Goal: Task Accomplishment & Management: Manage account settings

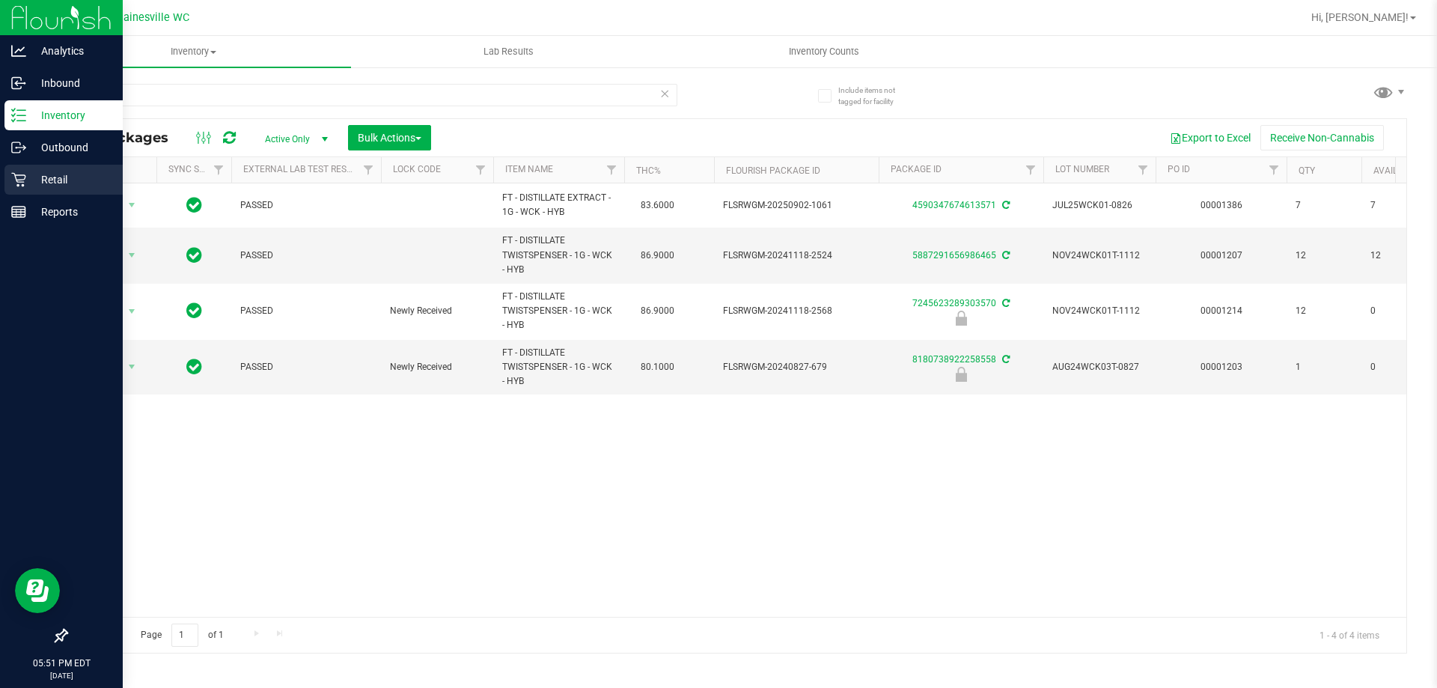
click at [27, 171] on p "Retail" at bounding box center [71, 180] width 90 height 18
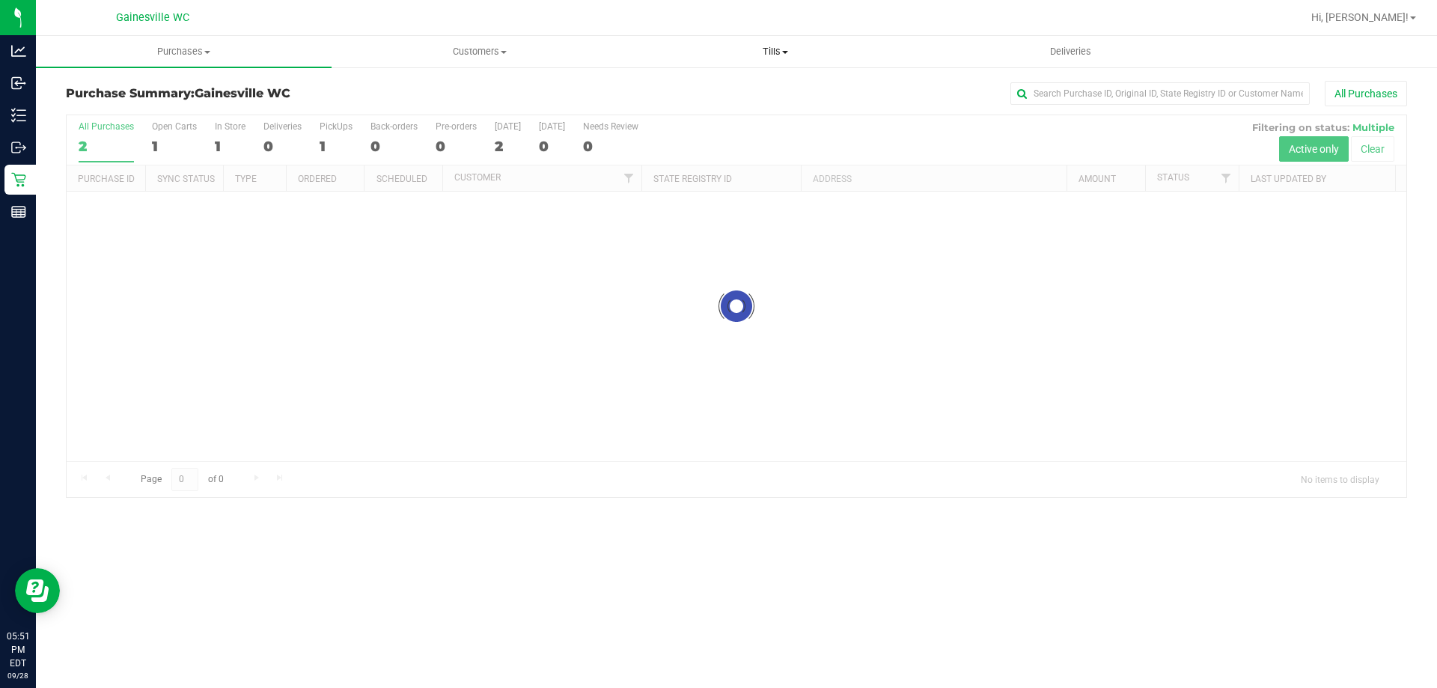
click at [789, 48] on span "Tills" at bounding box center [775, 51] width 294 height 13
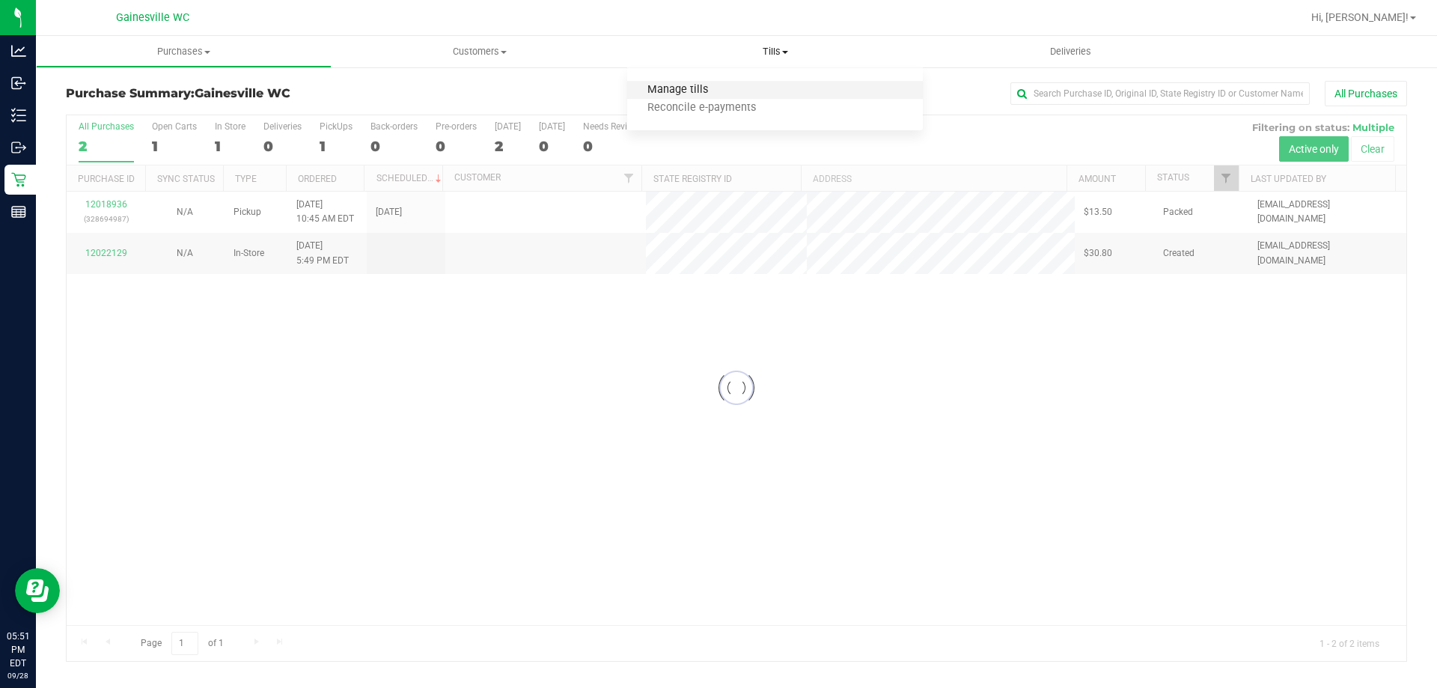
click at [721, 90] on span "Manage tills" at bounding box center [677, 90] width 101 height 13
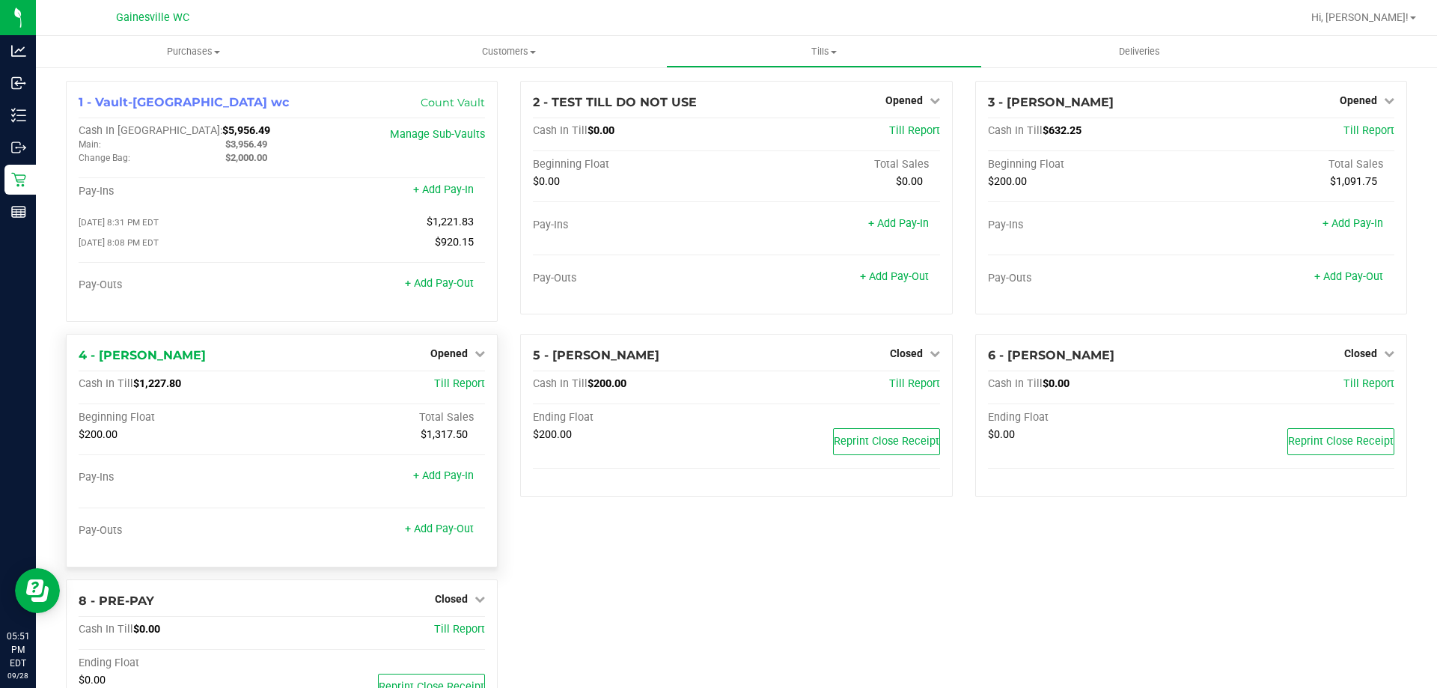
click at [434, 349] on div "Opened" at bounding box center [457, 353] width 55 height 18
click at [449, 359] on span "Opened" at bounding box center [448, 353] width 37 height 12
click at [448, 388] on link "Close Till" at bounding box center [451, 384] width 40 height 12
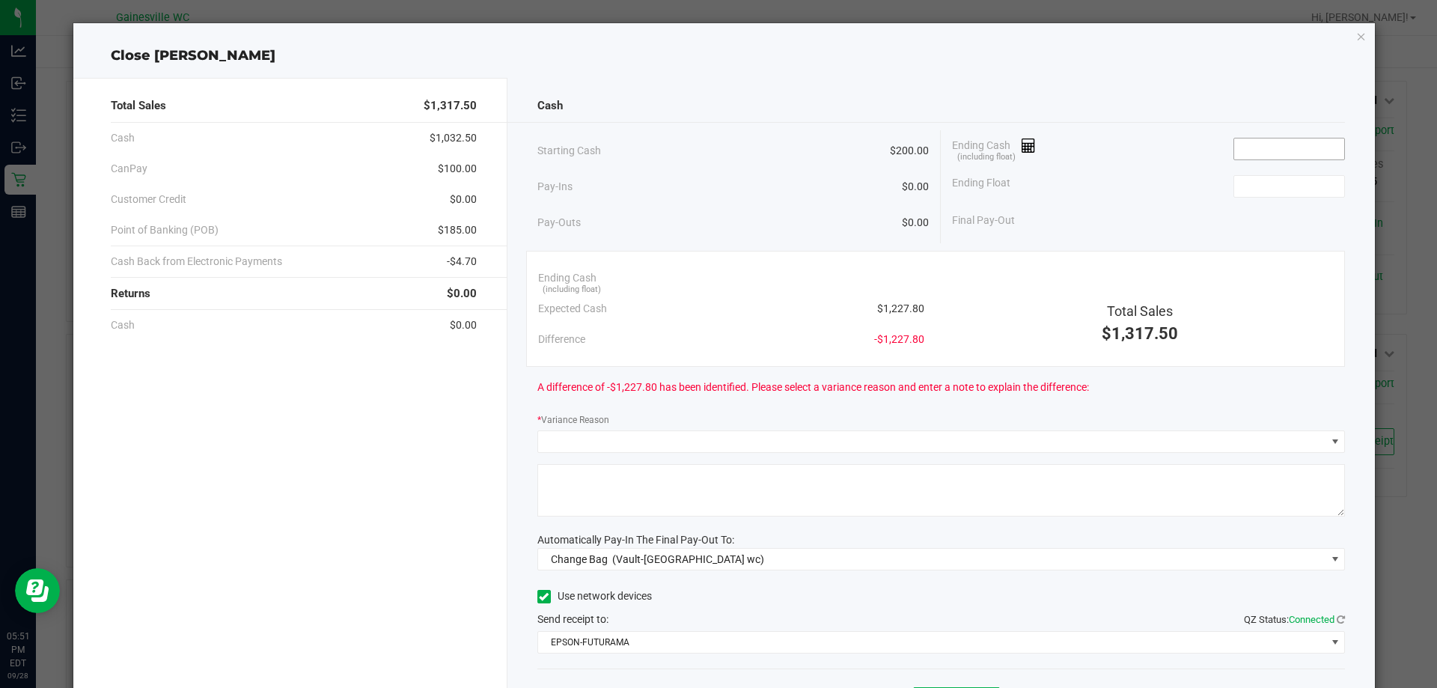
click at [1260, 149] on input at bounding box center [1289, 148] width 110 height 21
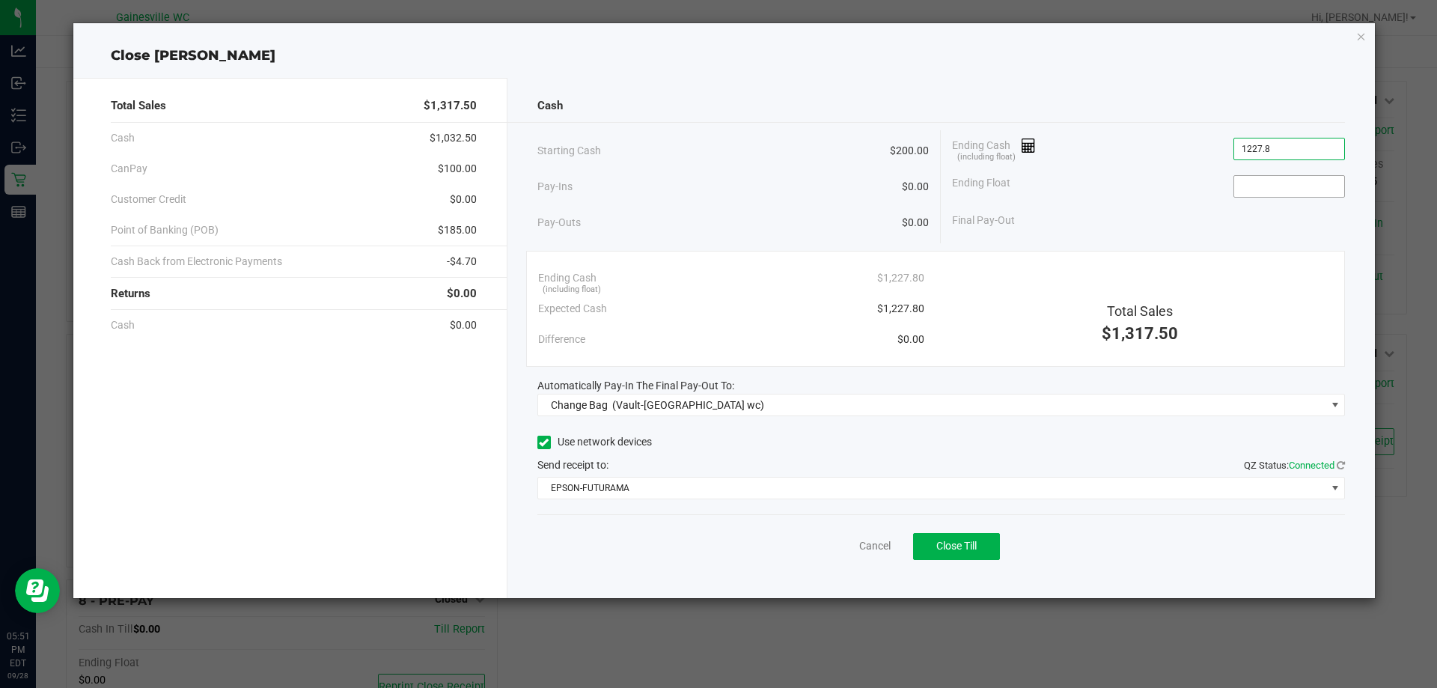
type input "$1,227.80"
click at [1261, 176] on input at bounding box center [1289, 186] width 110 height 21
type input "$200.00"
click at [1059, 215] on div "Final Pay-Out $1,027.80" at bounding box center [1148, 220] width 393 height 31
click at [658, 417] on div "Cash Starting Cash $200.00 Pay-Ins $0.00 Pay-Outs $0.00 Ending Cash (including …" at bounding box center [941, 338] width 868 height 520
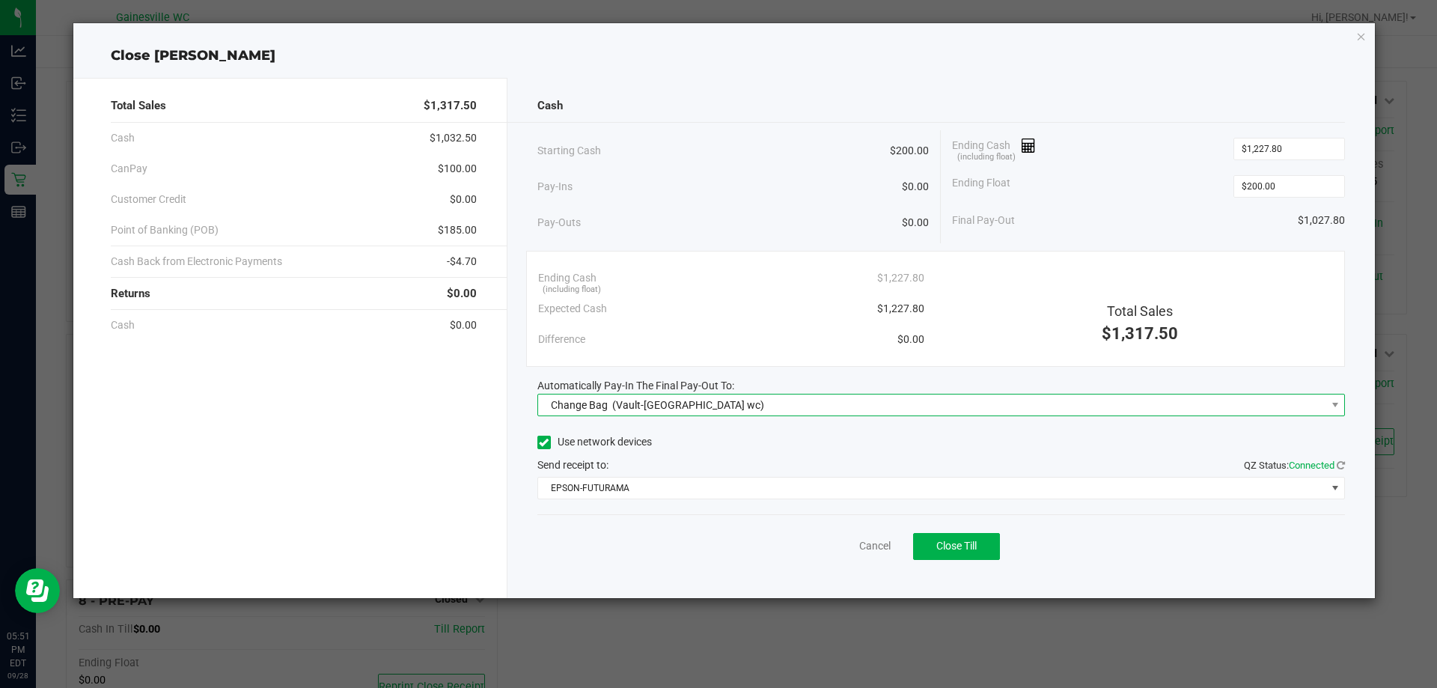
click at [667, 407] on span "(Vault-[GEOGRAPHIC_DATA] wc)" at bounding box center [688, 405] width 152 height 12
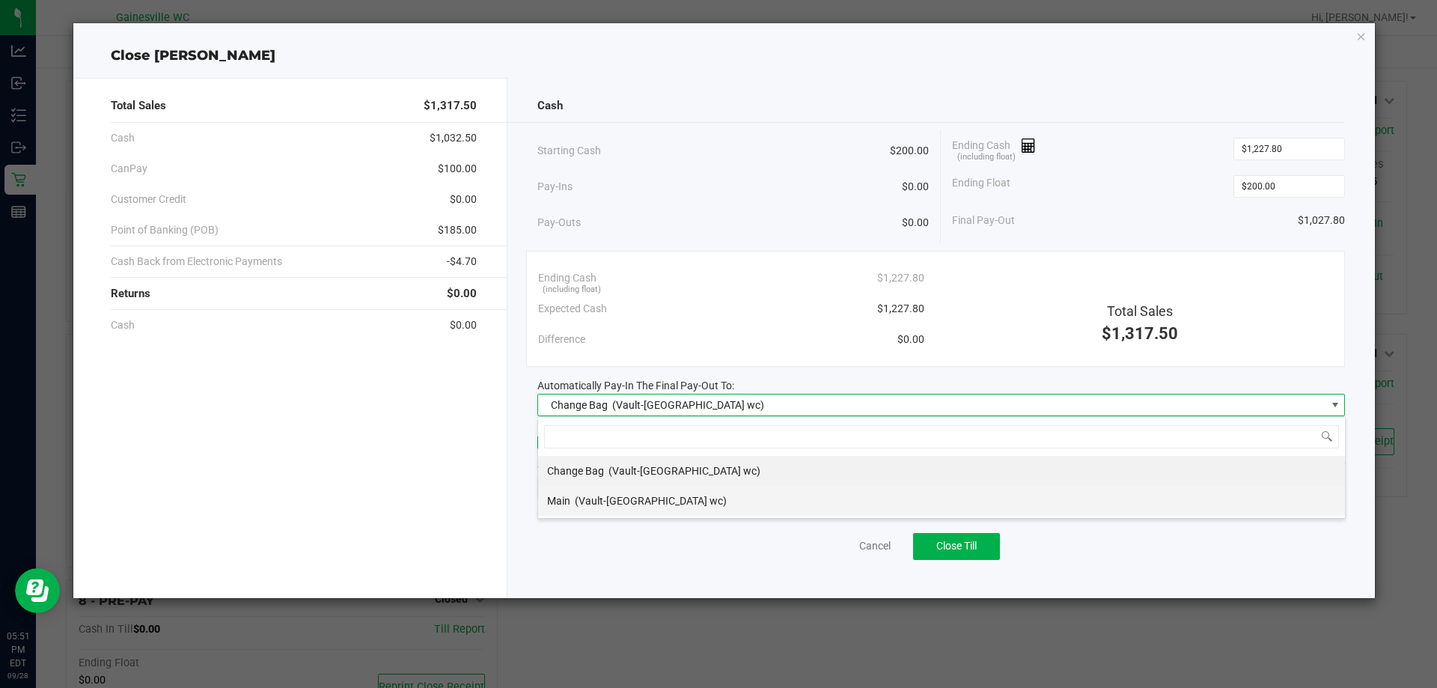
scroll to position [22, 807]
click at [626, 509] on div "Main (Vault-[GEOGRAPHIC_DATA] wc)" at bounding box center [637, 500] width 180 height 27
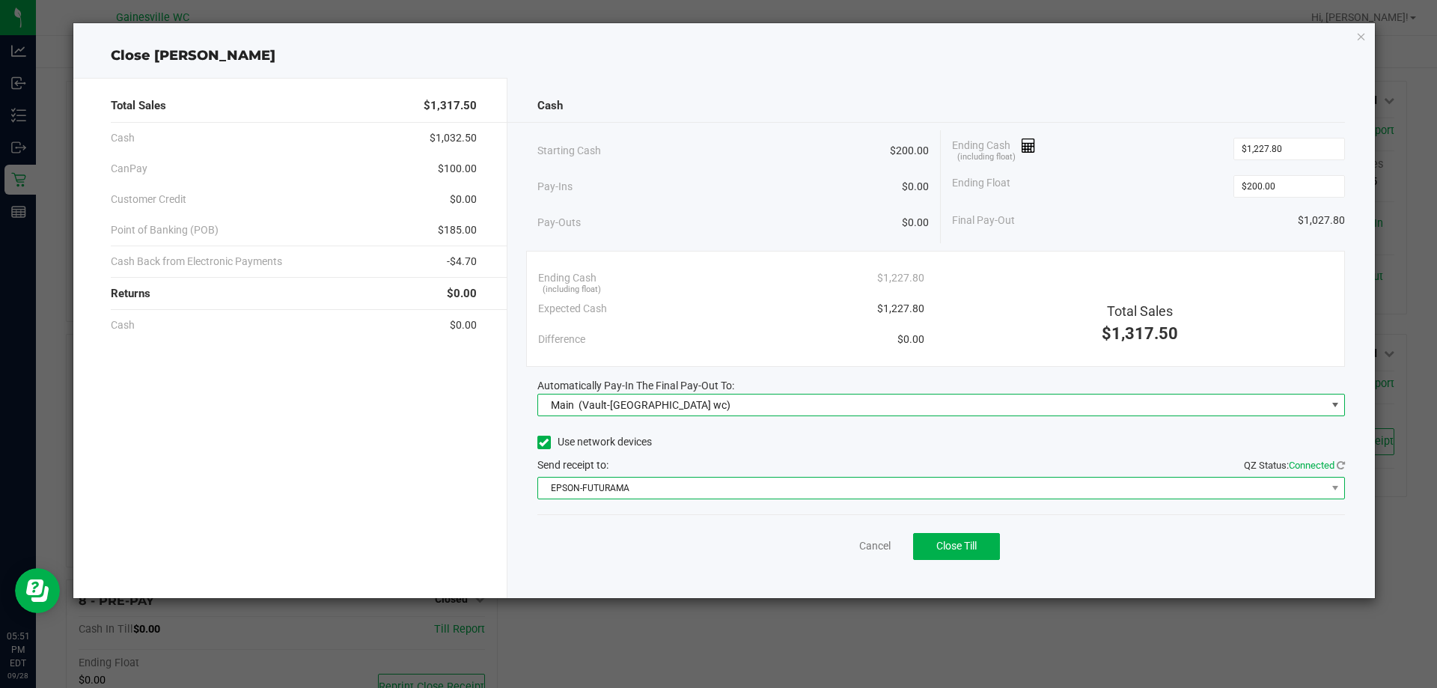
click at [626, 495] on span "EPSON-FUTURAMA" at bounding box center [932, 487] width 788 height 21
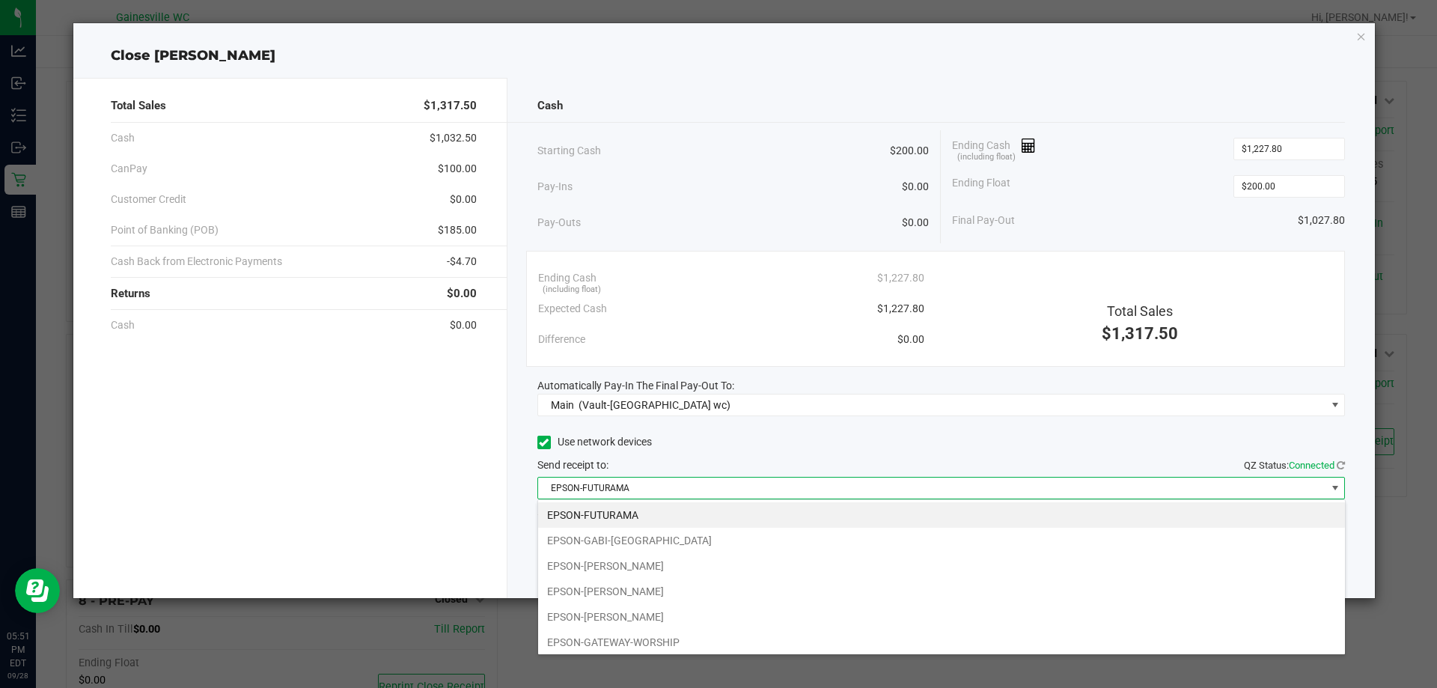
drag, startPoint x: 626, startPoint y: 637, endPoint x: 626, endPoint y: 624, distance: 13.5
click at [626, 636] on li "EPSON-GATEWAY-WORSHIP" at bounding box center [941, 641] width 807 height 25
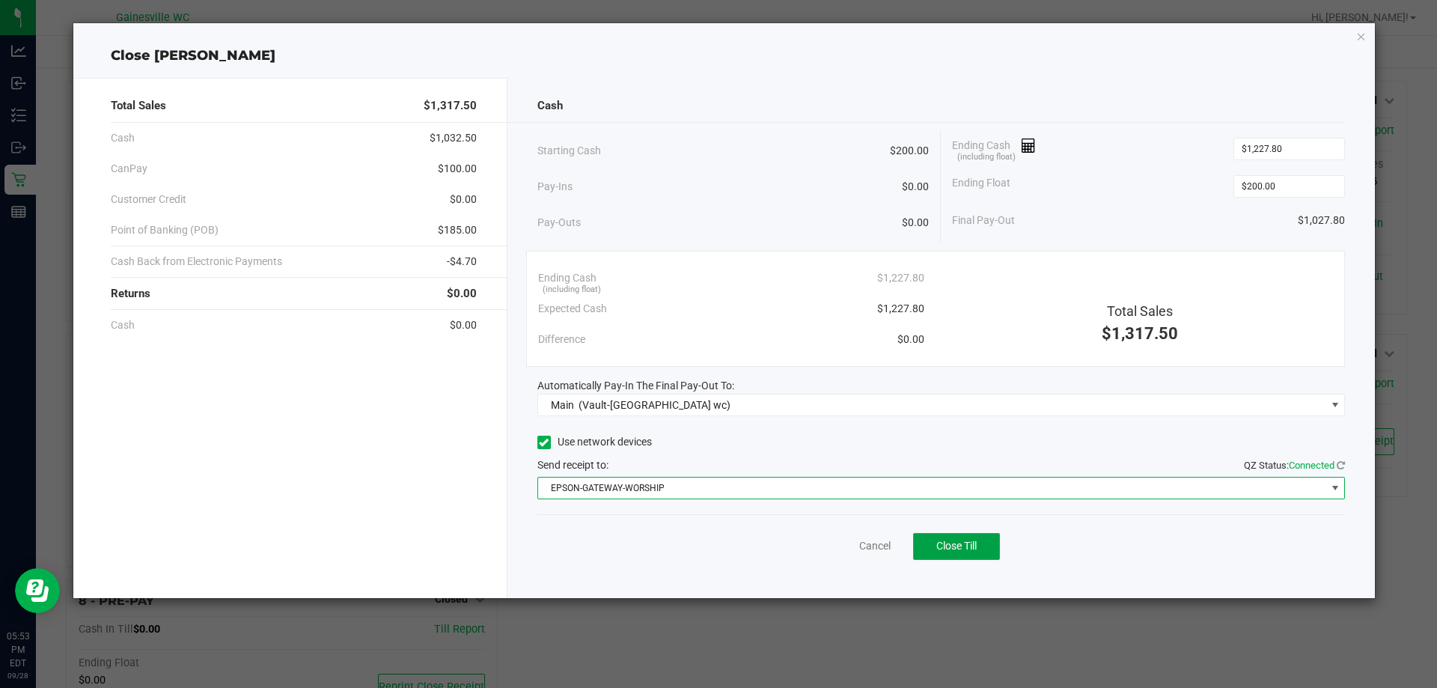
click at [970, 553] on button "Close Till" at bounding box center [956, 546] width 87 height 27
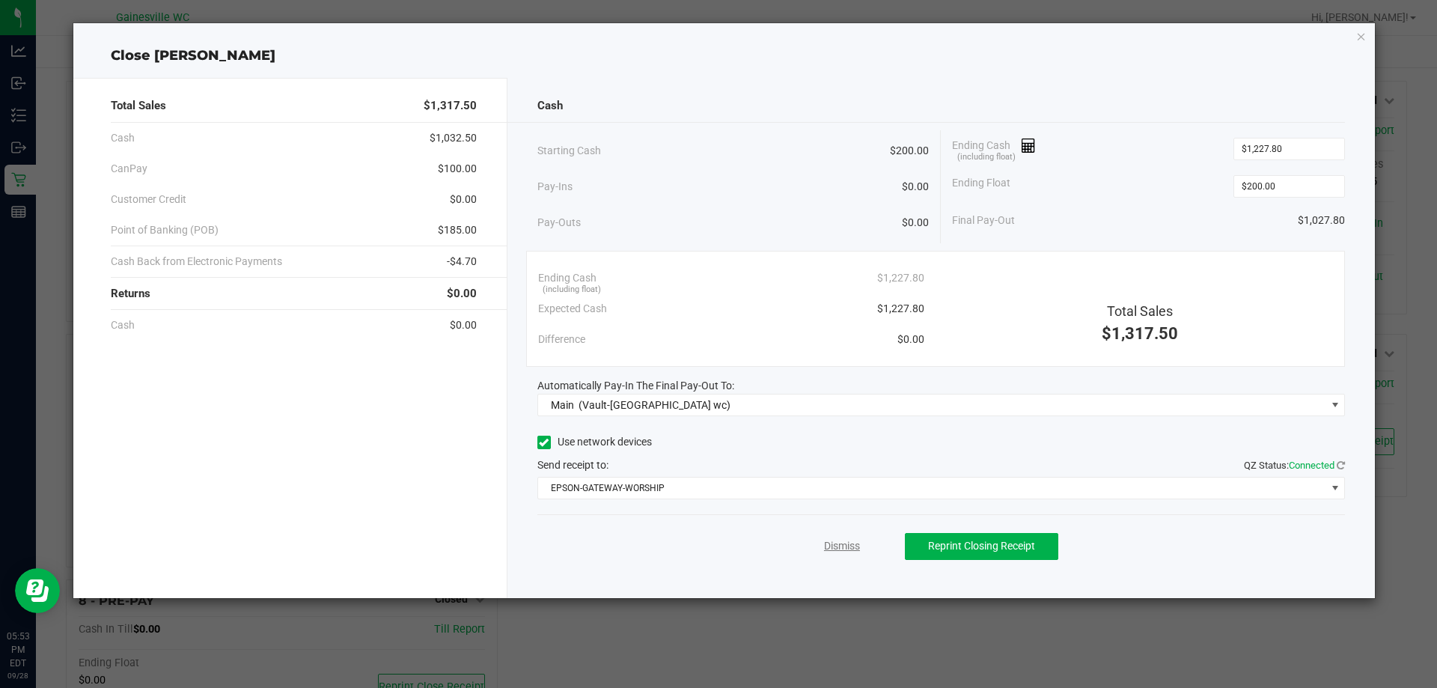
click at [845, 547] on link "Dismiss" at bounding box center [842, 546] width 36 height 16
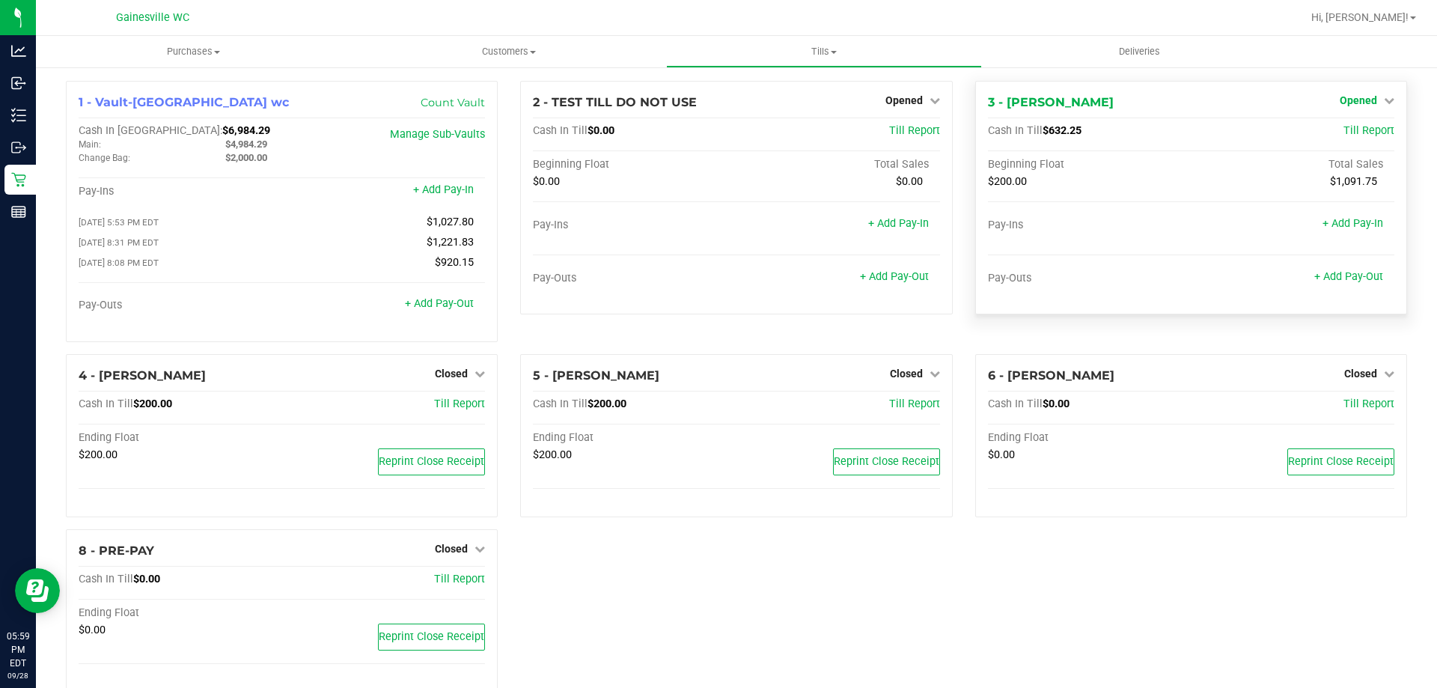
click at [1342, 99] on span "Opened" at bounding box center [1357, 100] width 37 height 12
click at [1339, 126] on link "Close Till" at bounding box center [1359, 132] width 40 height 12
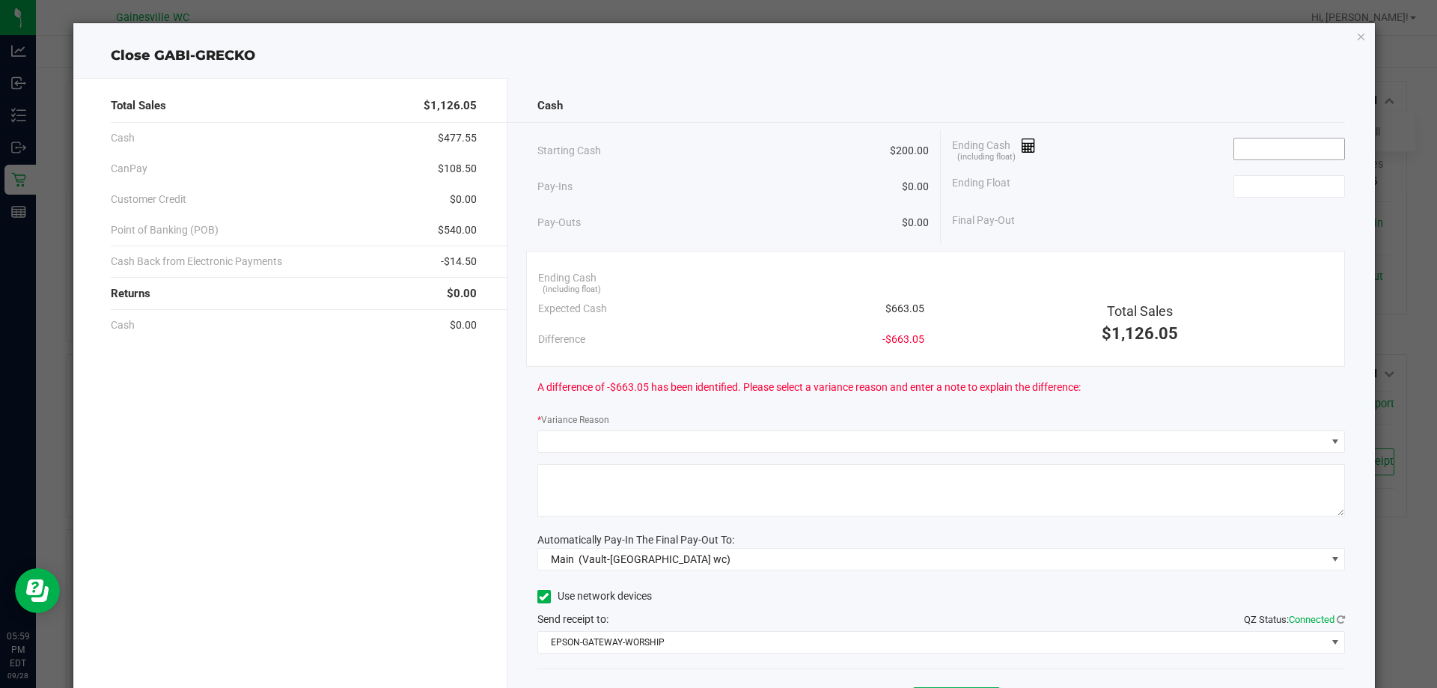
click at [1243, 143] on input at bounding box center [1289, 148] width 110 height 21
drag, startPoint x: 1293, startPoint y: 146, endPoint x: 1160, endPoint y: 157, distance: 132.9
click at [1160, 157] on div "Ending Cash (including float) 1126.05" at bounding box center [1148, 148] width 393 height 37
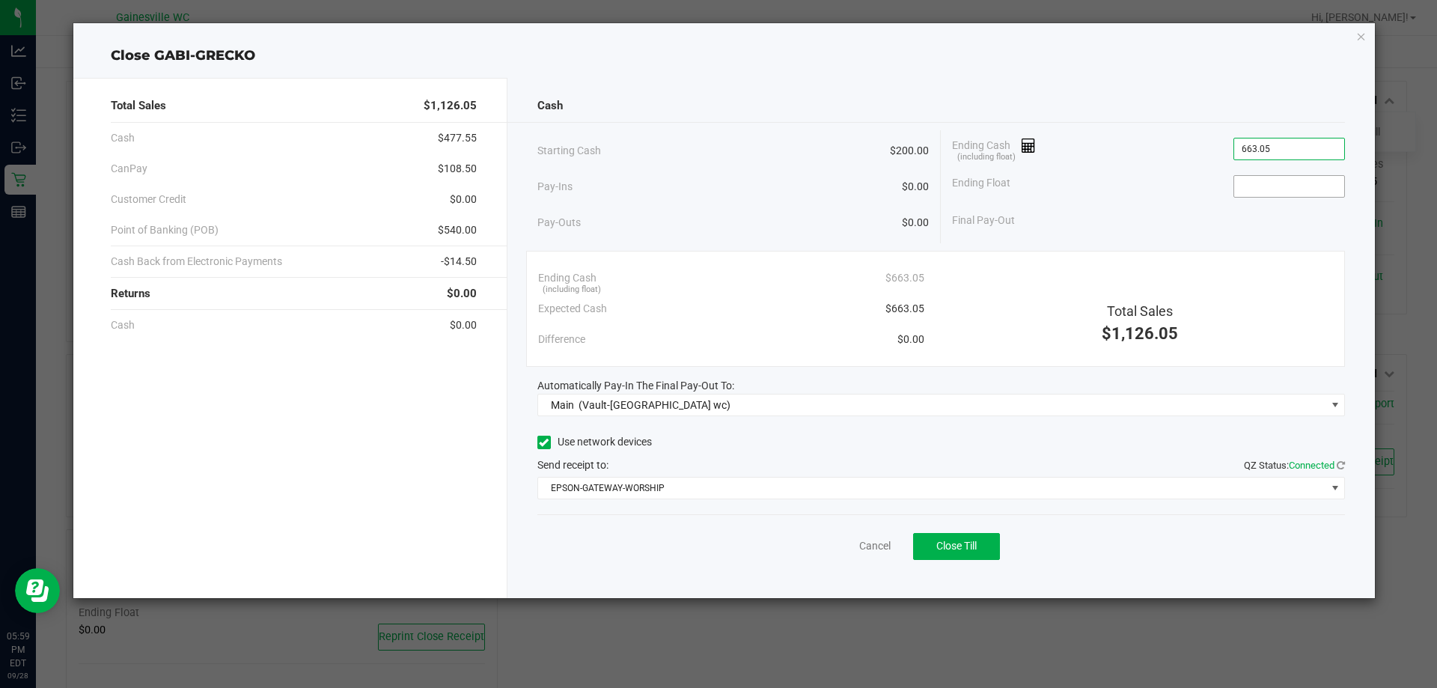
type input "$663.05"
click at [1336, 189] on input at bounding box center [1289, 186] width 110 height 21
click at [970, 542] on span "Close Till" at bounding box center [956, 545] width 40 height 12
type input "$200.00"
click at [1359, 34] on icon "button" at bounding box center [1361, 36] width 10 height 18
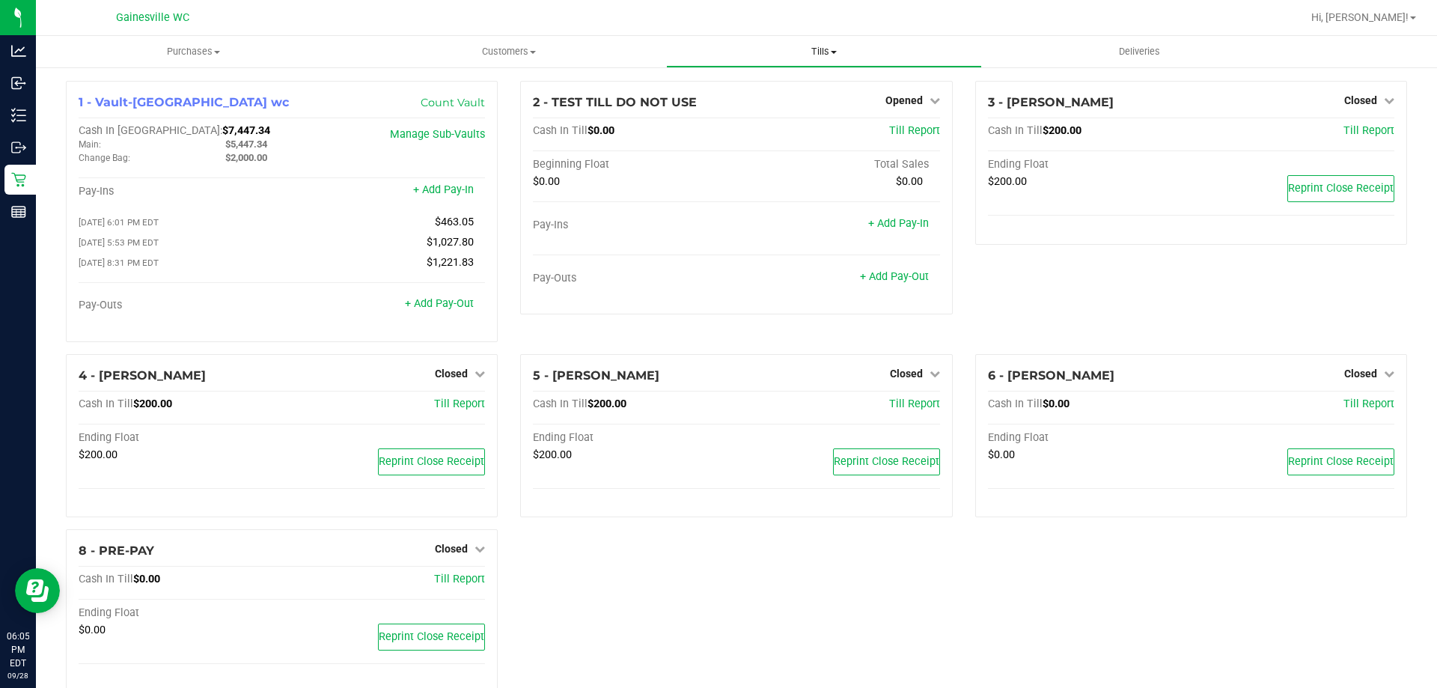
click at [819, 46] on span "Tills" at bounding box center [824, 51] width 314 height 13
click at [792, 112] on span "Reconcile e-payments" at bounding box center [740, 108] width 149 height 13
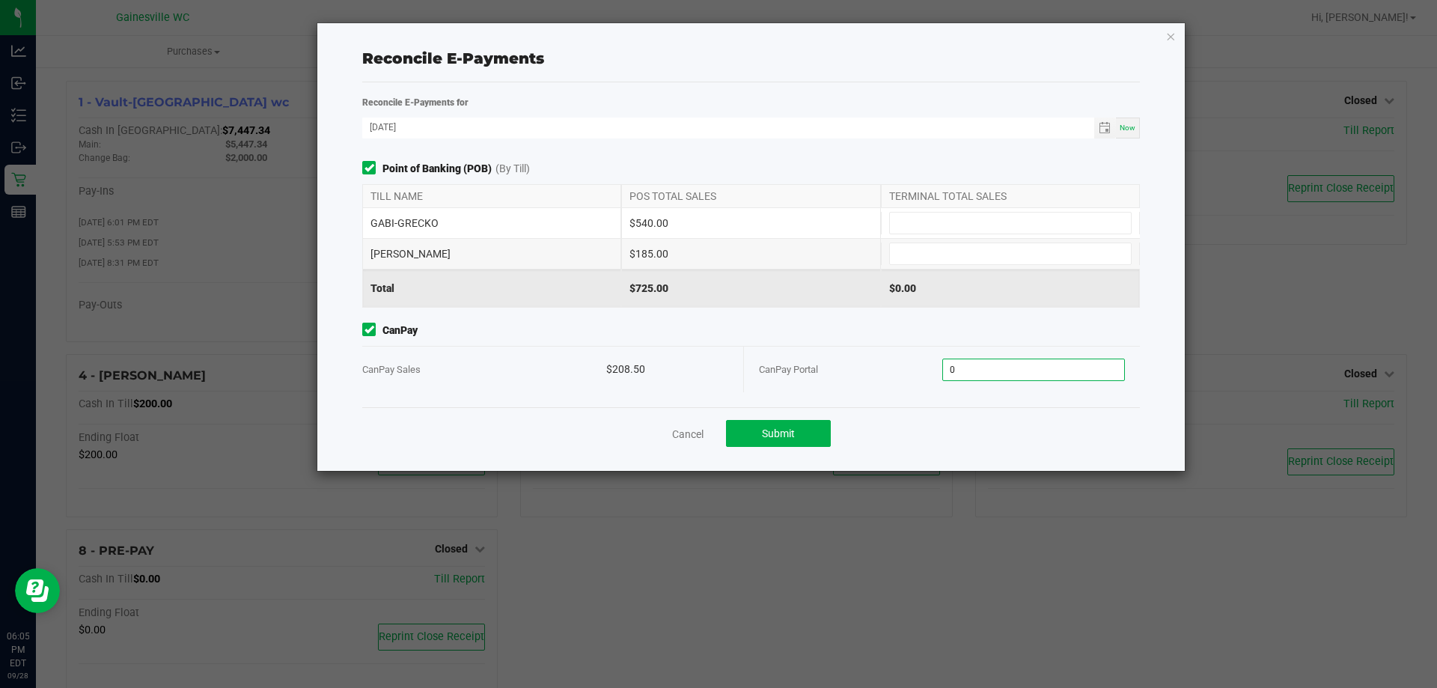
click at [988, 375] on input "0" at bounding box center [1034, 369] width 182 height 21
type input "$208.50"
click at [946, 225] on input at bounding box center [1010, 222] width 241 height 21
type input "$540.00"
click at [947, 258] on input at bounding box center [1010, 253] width 241 height 21
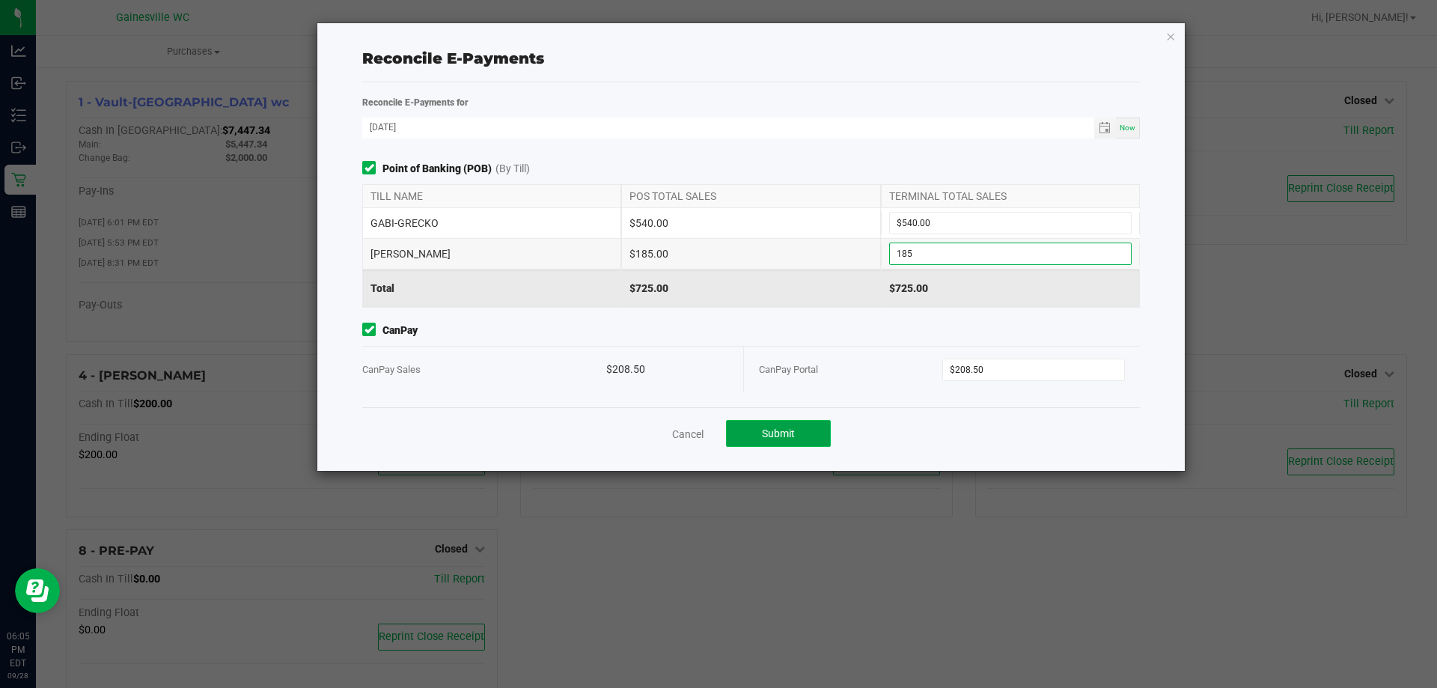
type input "$185.00"
click at [814, 432] on button "Submit" at bounding box center [778, 433] width 105 height 27
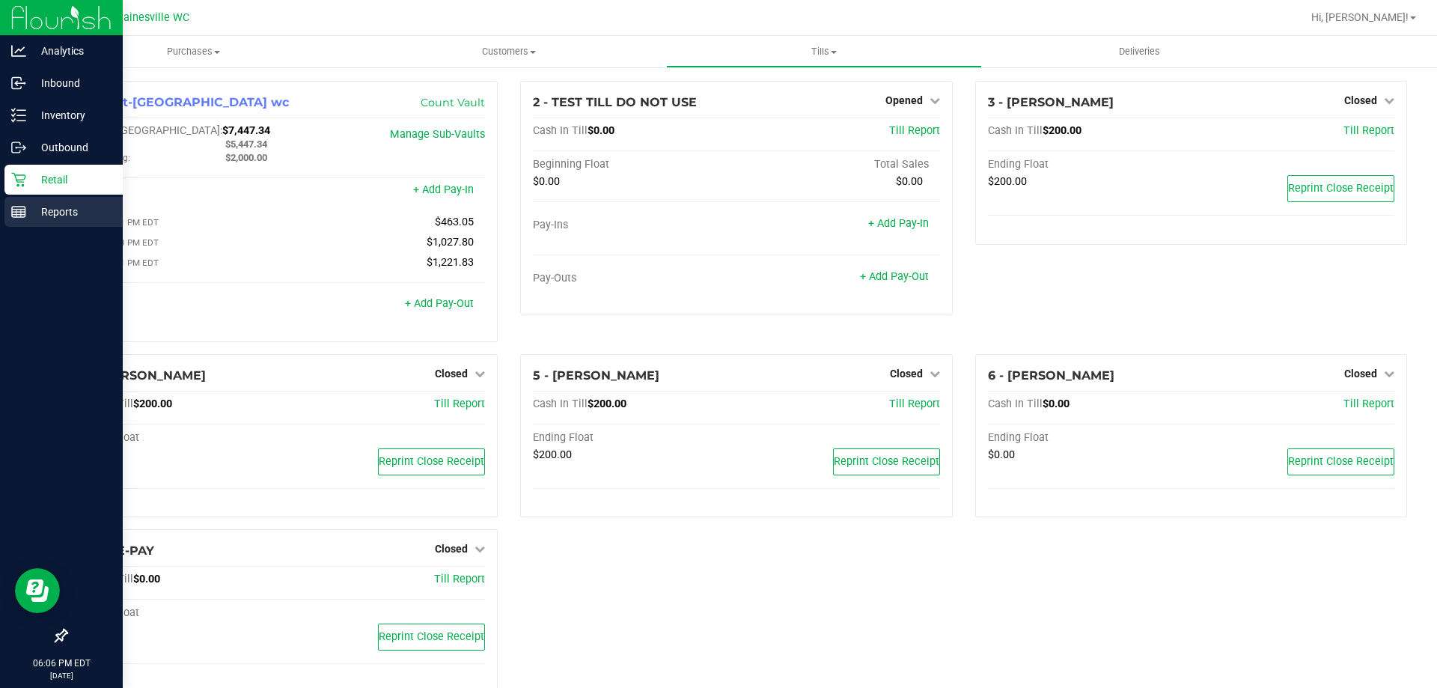
click at [33, 207] on p "Reports" at bounding box center [71, 212] width 90 height 18
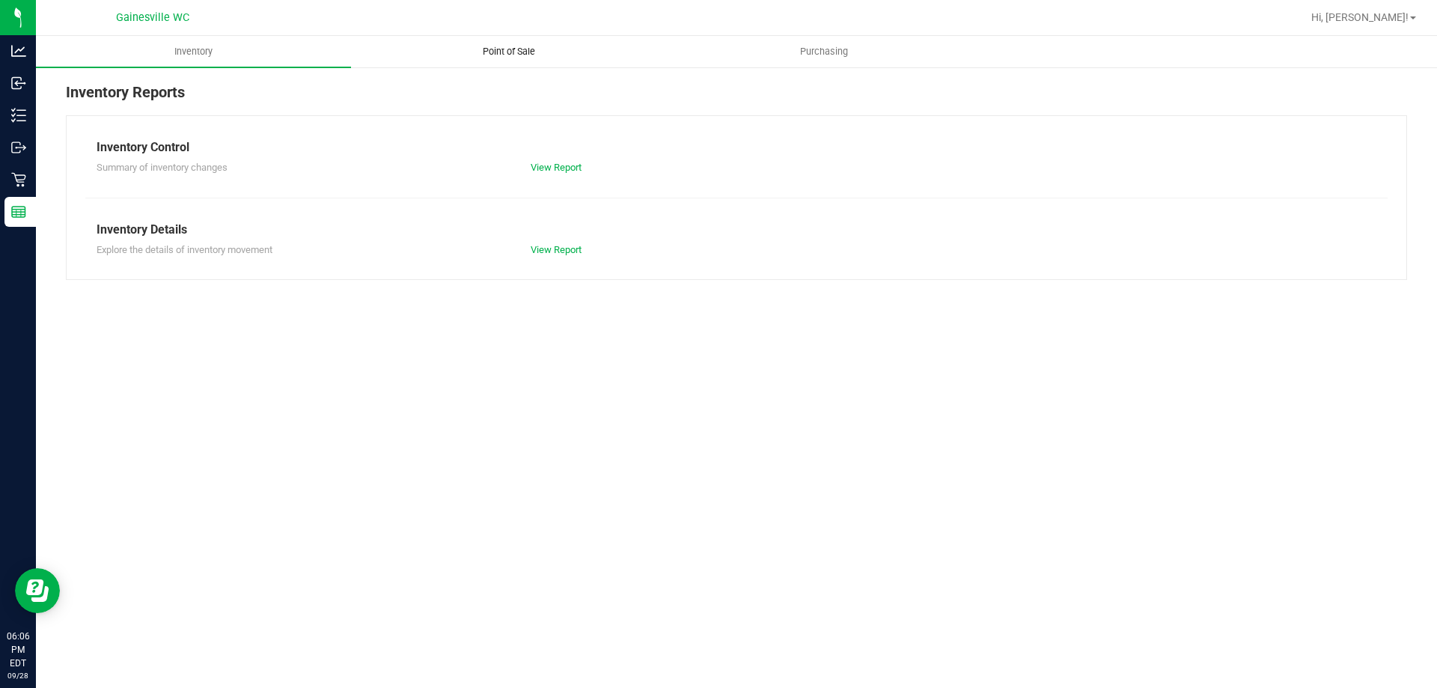
click at [515, 49] on span "Point of Sale" at bounding box center [508, 51] width 93 height 13
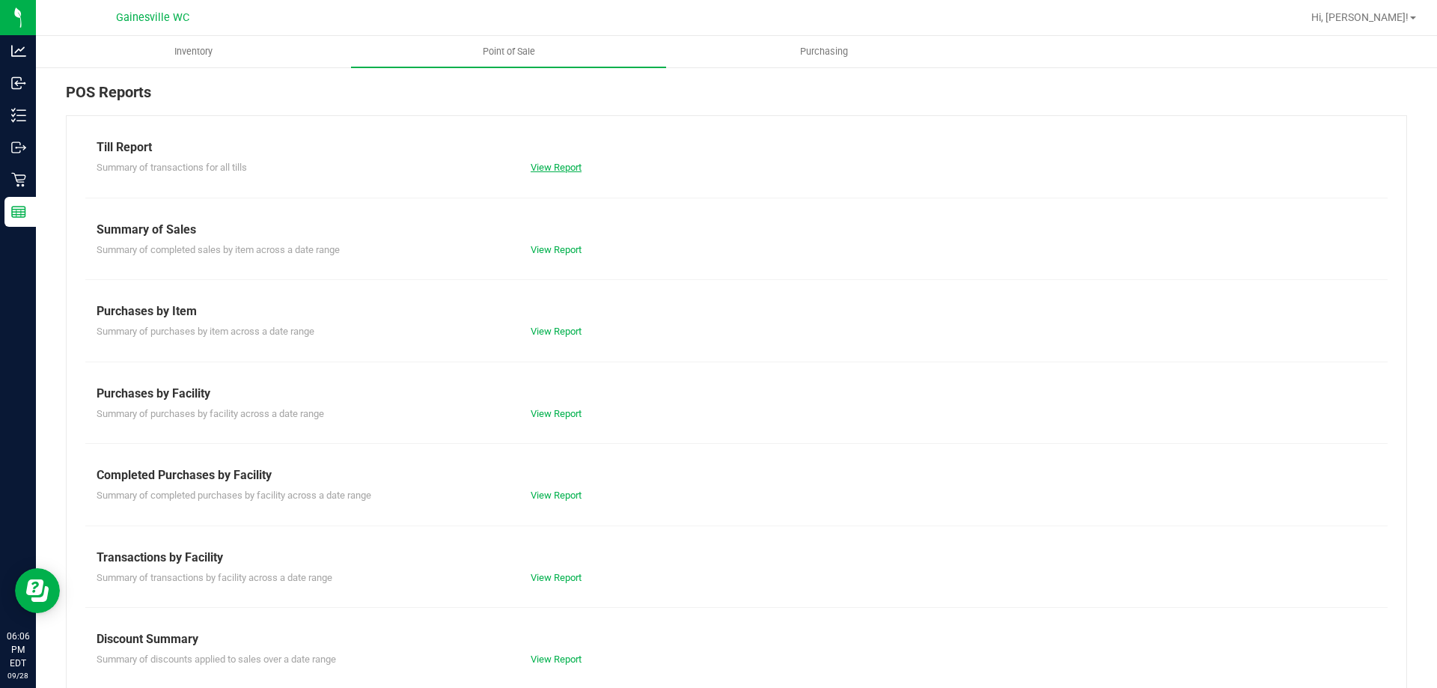
click at [561, 163] on link "View Report" at bounding box center [555, 167] width 51 height 11
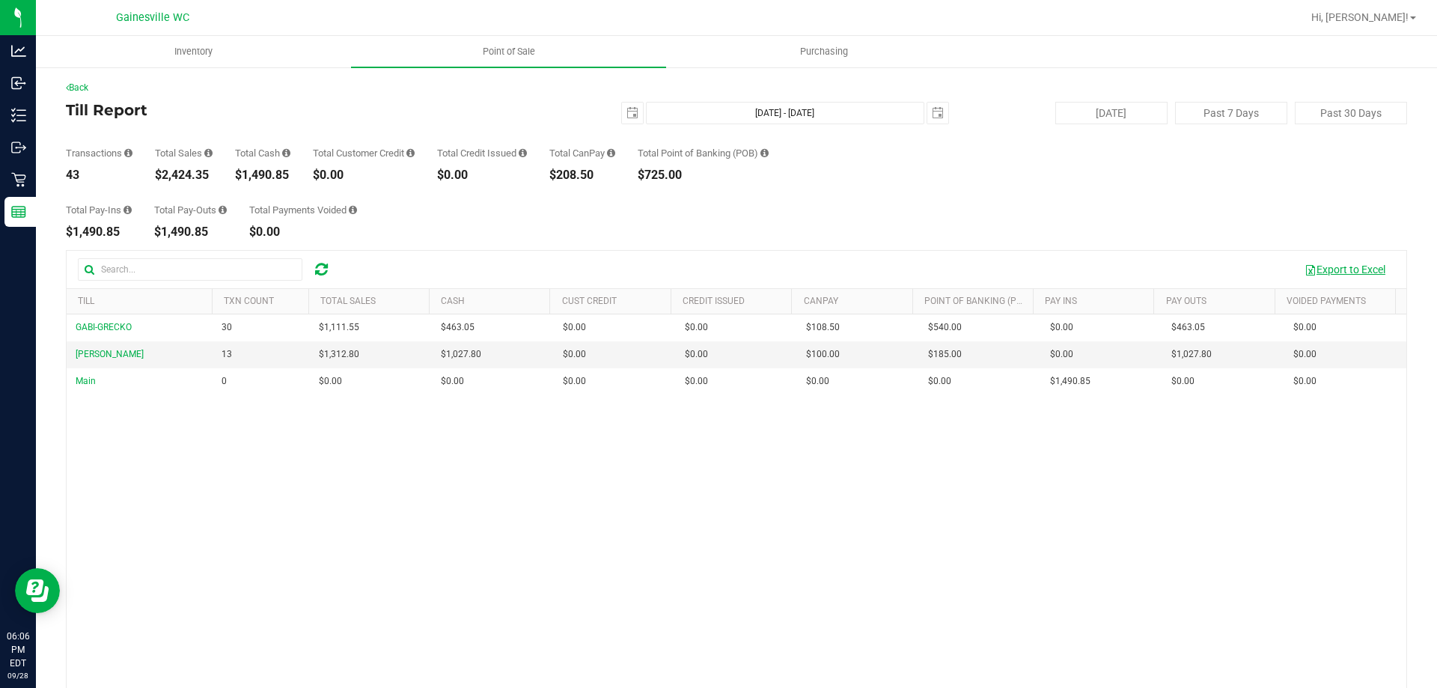
click at [1328, 269] on button "Export to Excel" at bounding box center [1344, 269] width 100 height 25
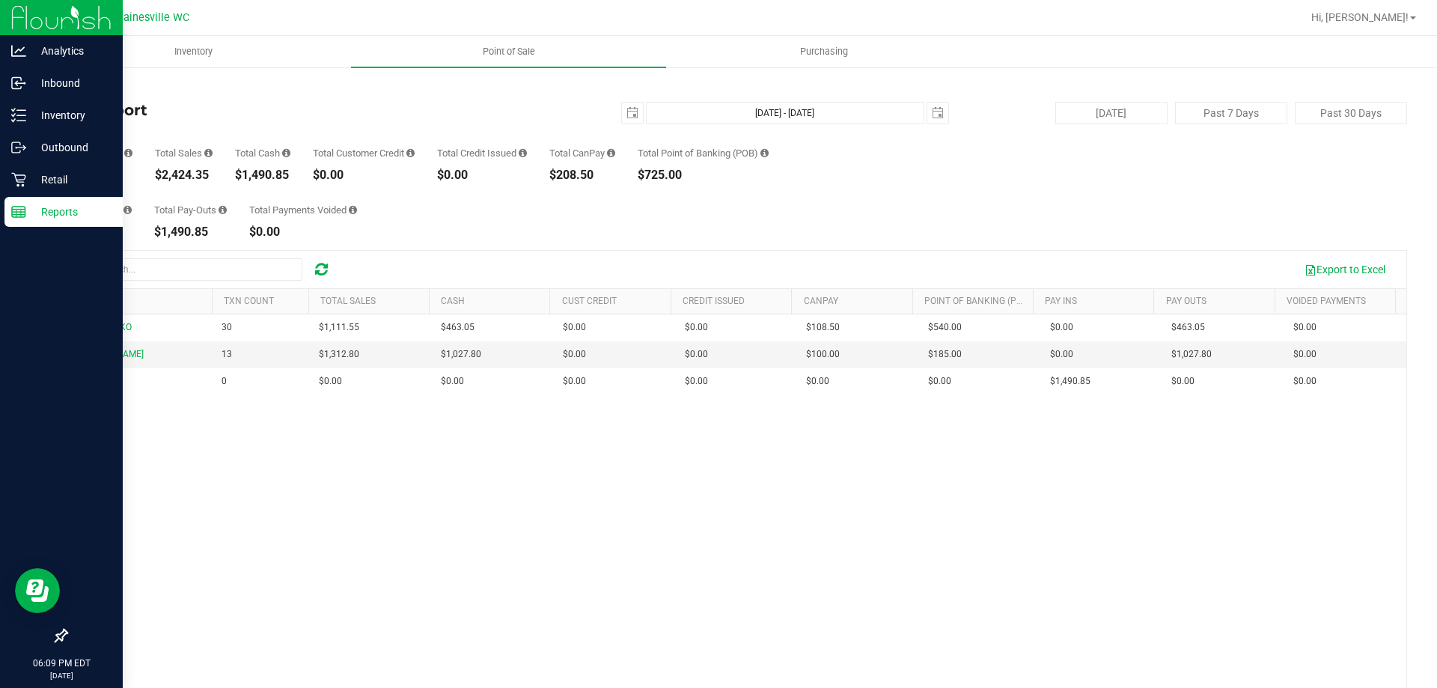
click at [32, 219] on p "Reports" at bounding box center [71, 212] width 90 height 18
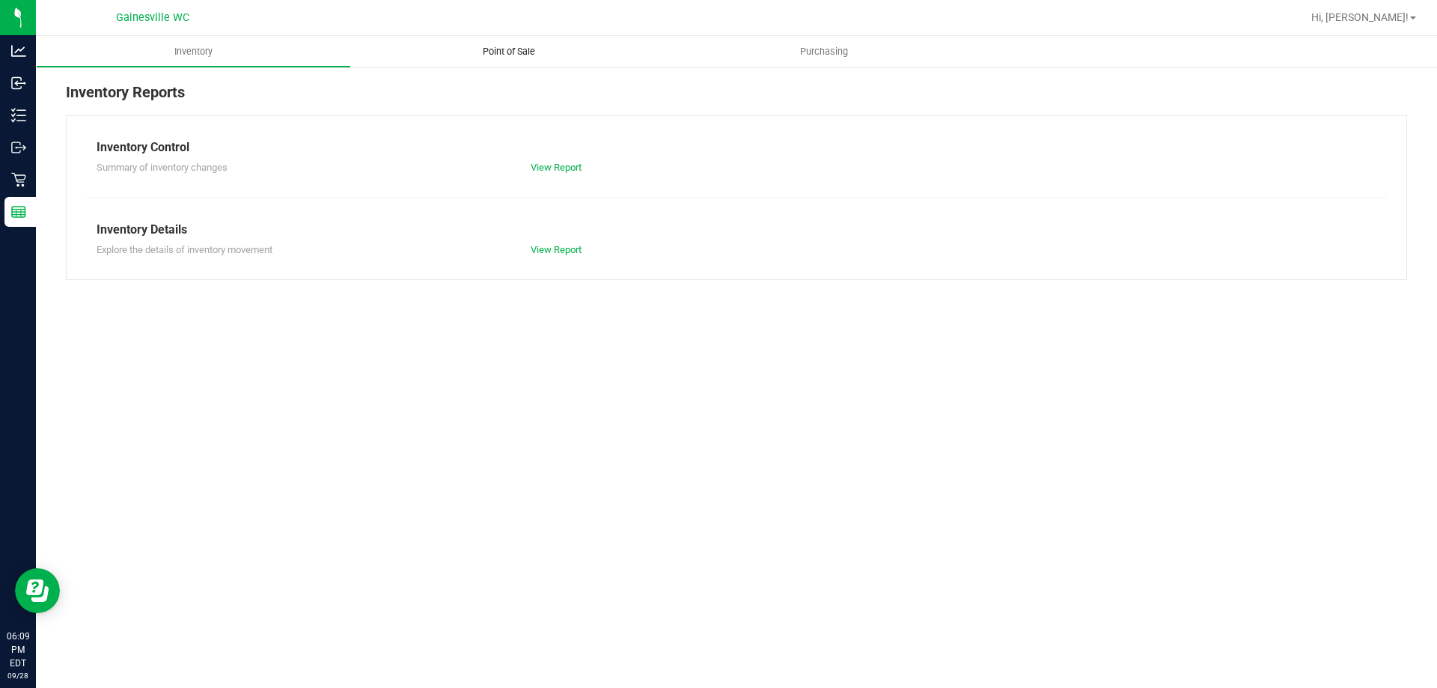
click at [501, 58] on uib-tab-heading "Point of Sale" at bounding box center [508, 51] width 315 height 31
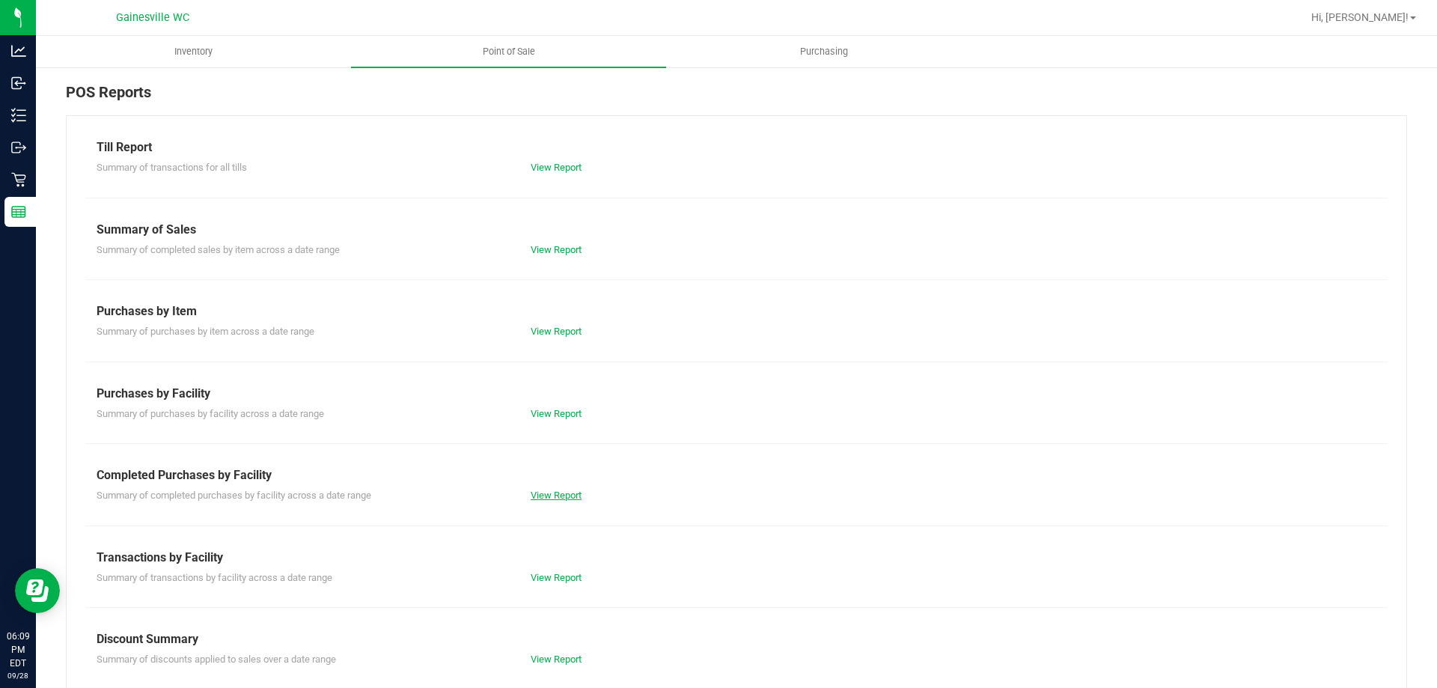
click at [533, 492] on link "View Report" at bounding box center [555, 494] width 51 height 11
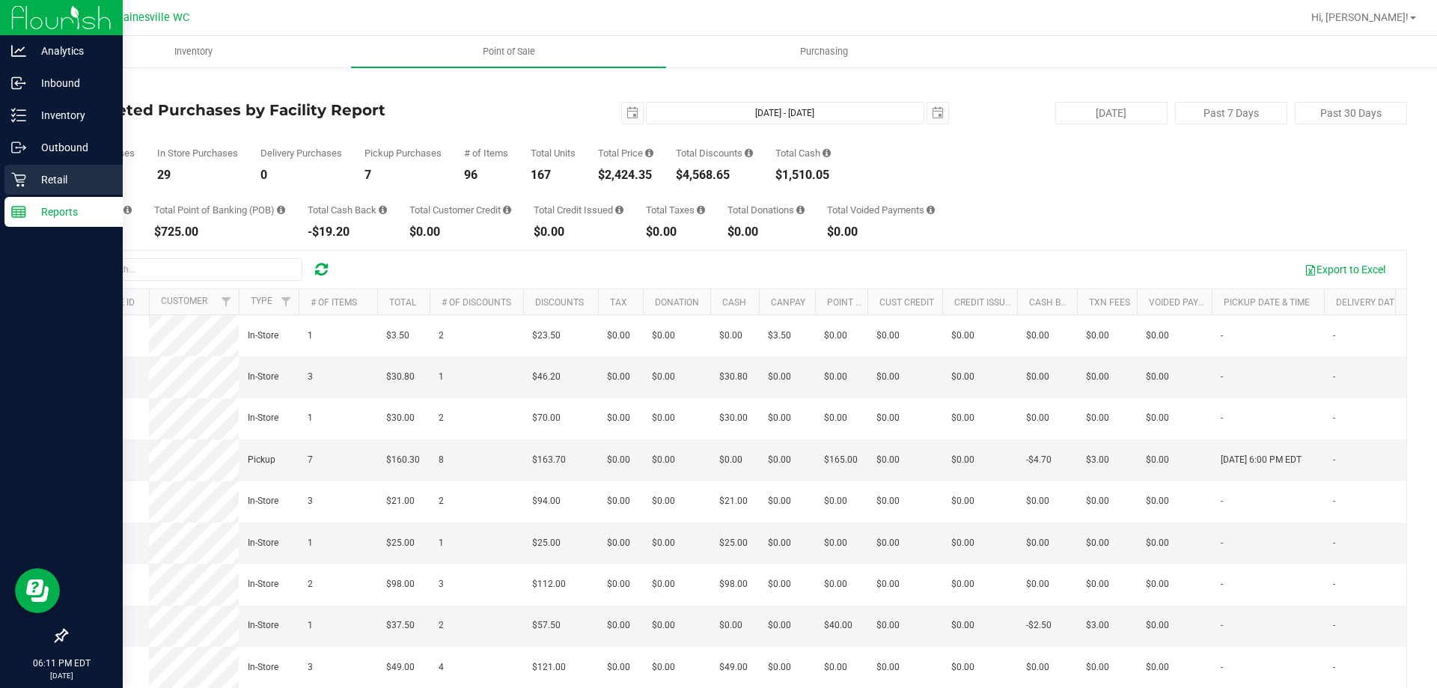
click at [47, 167] on div "Retail" at bounding box center [63, 180] width 118 height 30
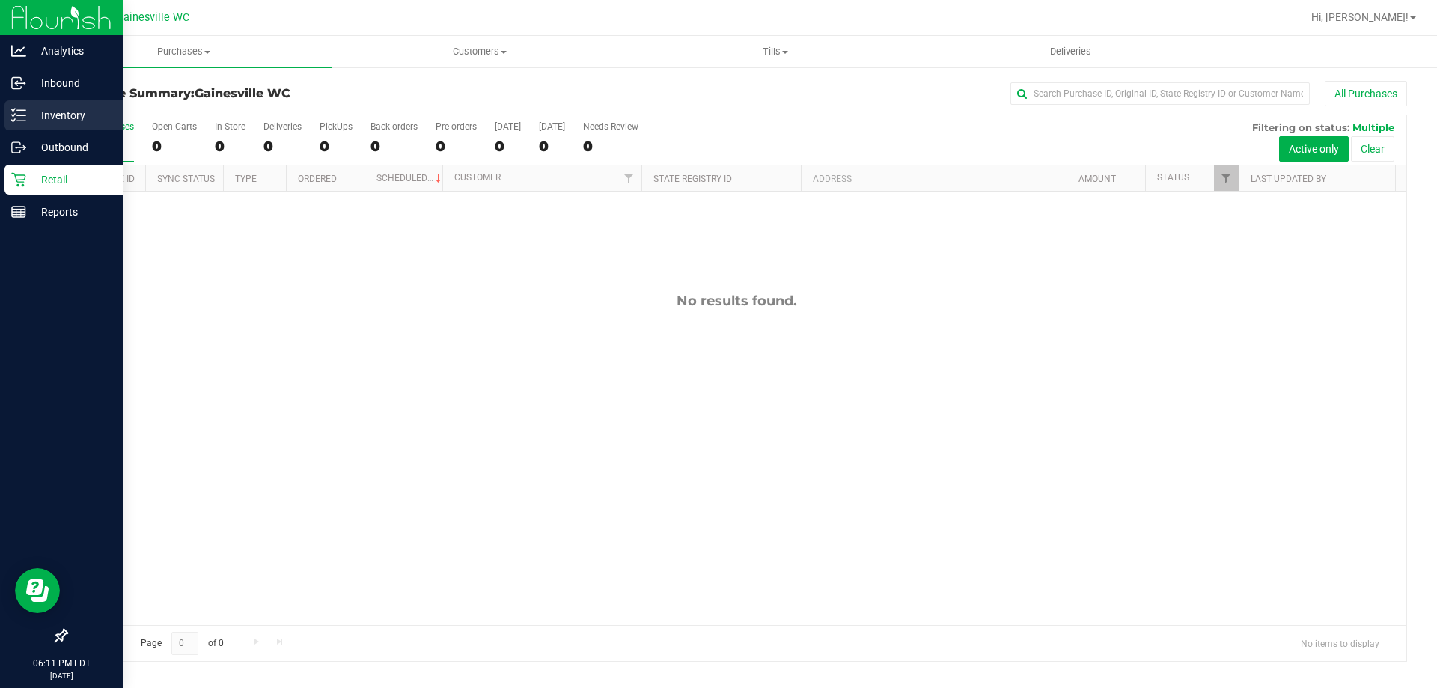
click at [35, 109] on p "Inventory" at bounding box center [71, 115] width 90 height 18
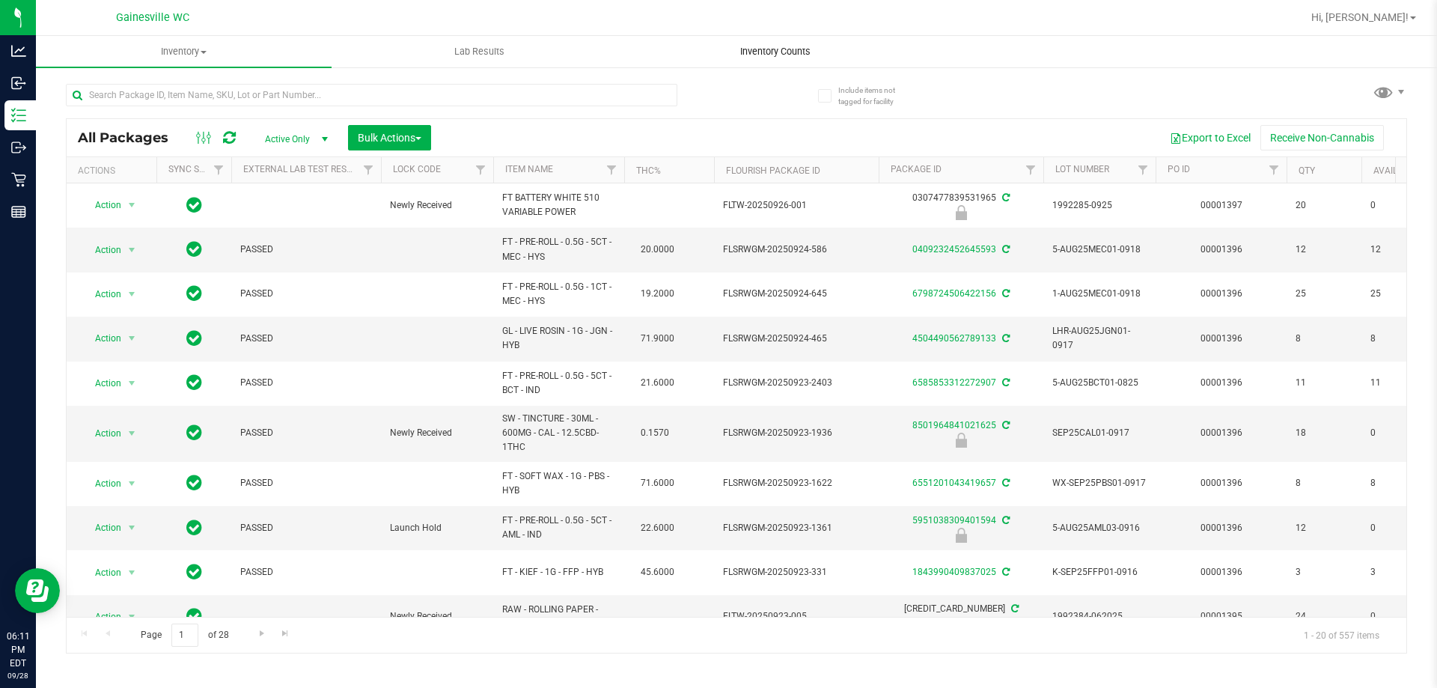
click at [753, 55] on span "Inventory Counts" at bounding box center [775, 51] width 111 height 13
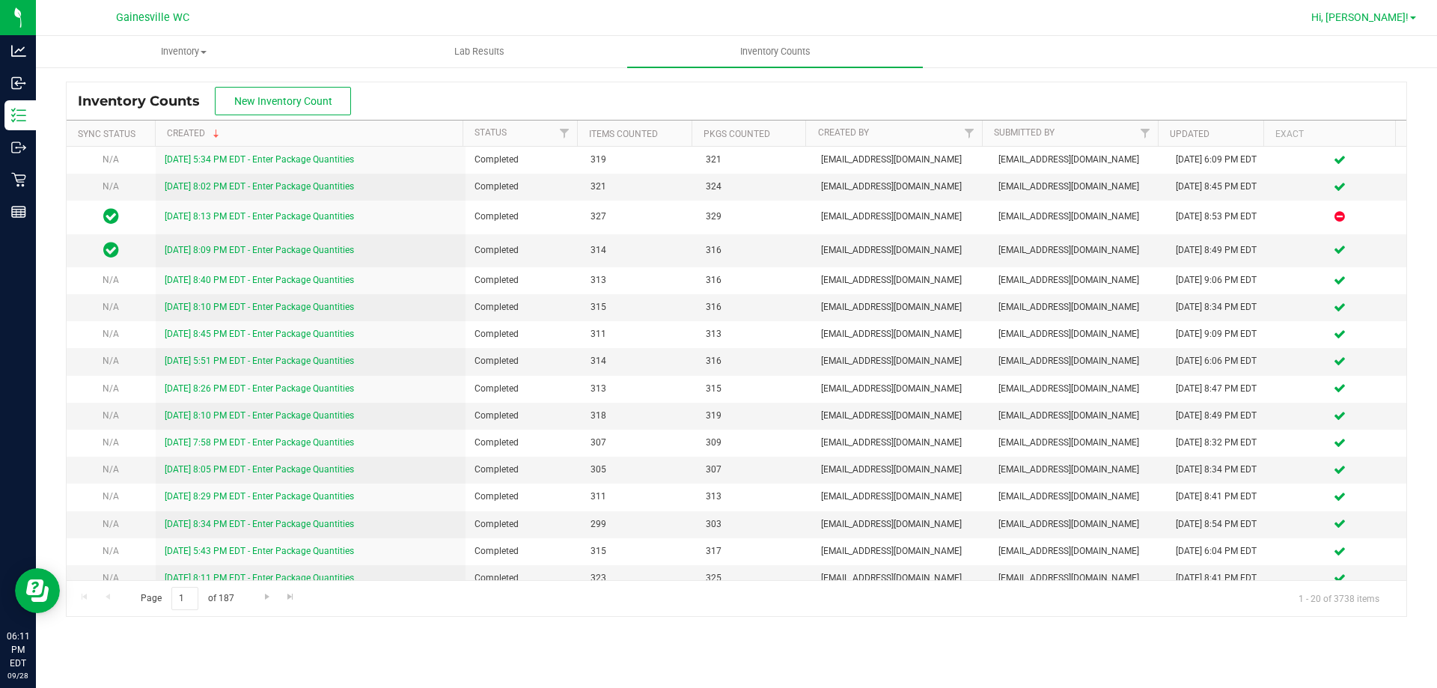
click at [1408, 24] on link "Hi, [PERSON_NAME]!" at bounding box center [1363, 18] width 117 height 16
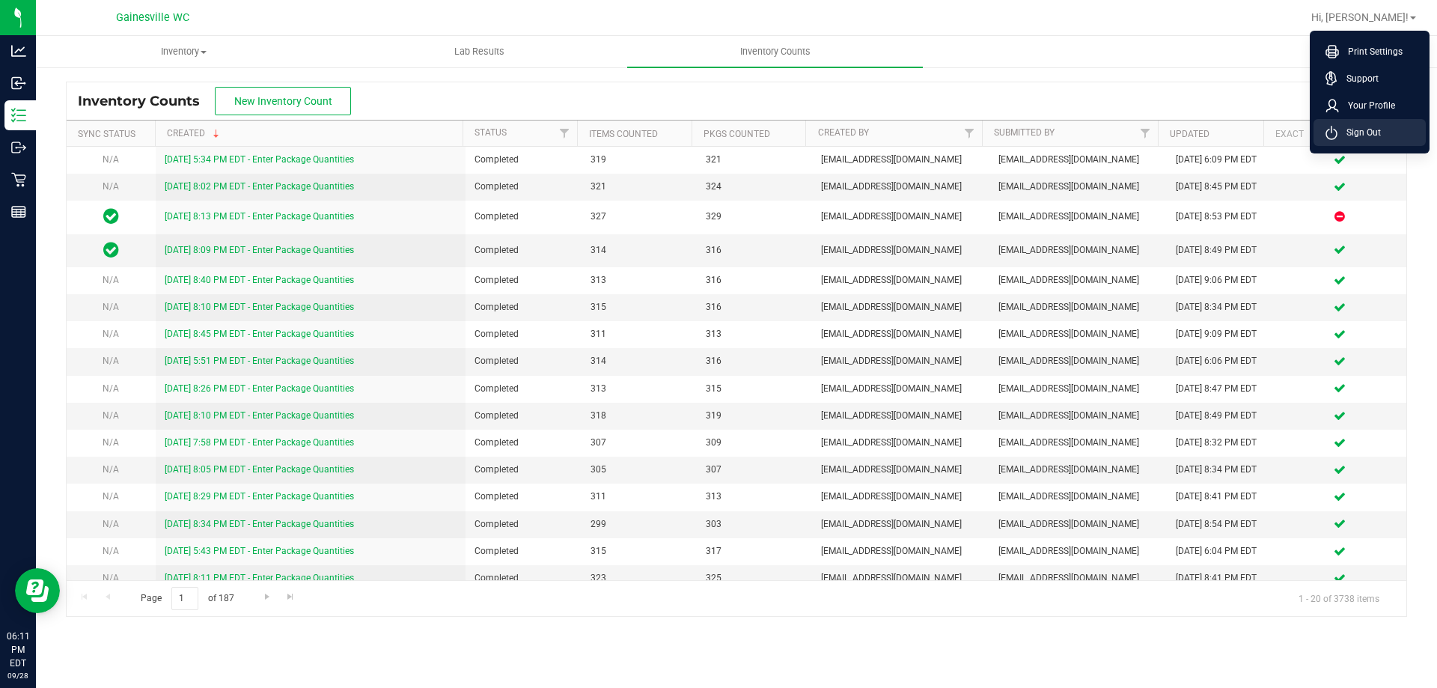
click at [1372, 139] on span "Sign Out" at bounding box center [1358, 132] width 43 height 15
